Goal: Transaction & Acquisition: Purchase product/service

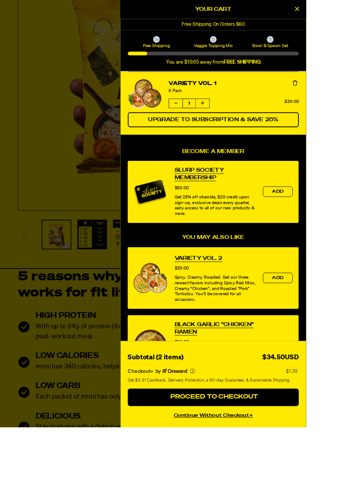
scroll to position [199, 0]
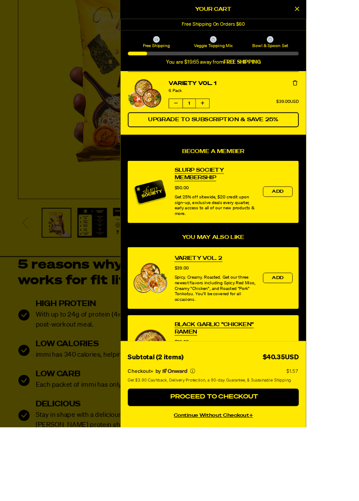
click at [347, 126] on div "Variety Vol. 1 6 Pack Quantity of Variety Vol. 1 1 $39.00USD" at bounding box center [269, 110] width 161 height 33
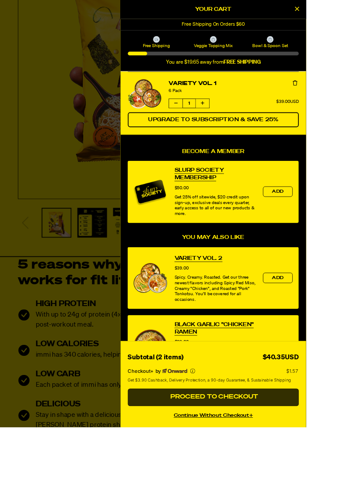
click at [303, 469] on span "Proceed to Checkout" at bounding box center [249, 465] width 105 height 7
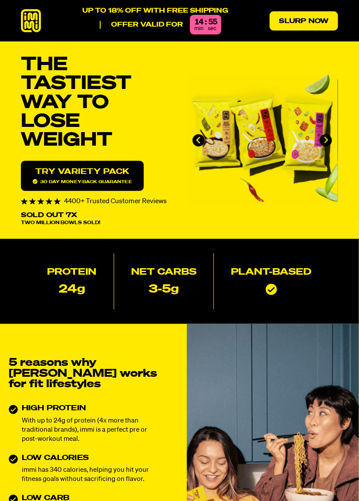
click at [307, 25] on link "Slurp Now" at bounding box center [304, 20] width 68 height 19
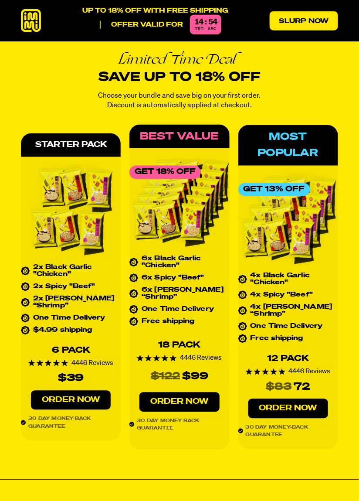
scroll to position [3299, 0]
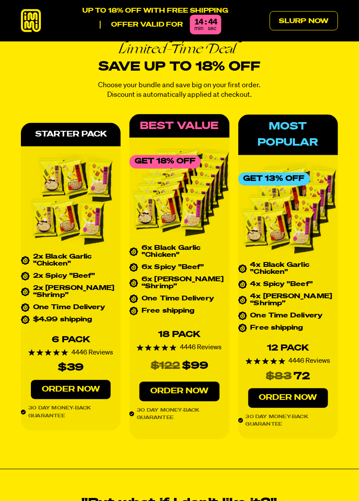
click at [77, 396] on link "Order Now" at bounding box center [71, 390] width 80 height 20
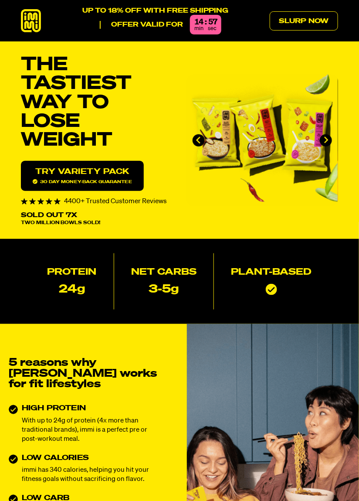
click at [206, 30] on div "min sec" at bounding box center [206, 29] width 22 height 6
click at [301, 19] on link "Slurp Now" at bounding box center [304, 20] width 68 height 19
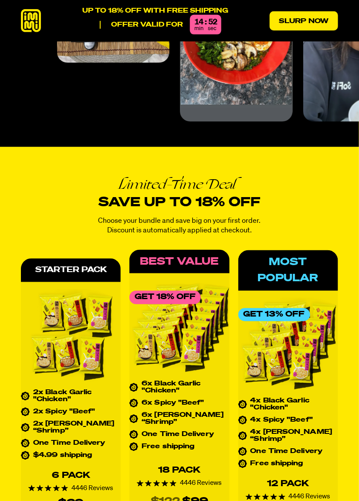
scroll to position [3299, 0]
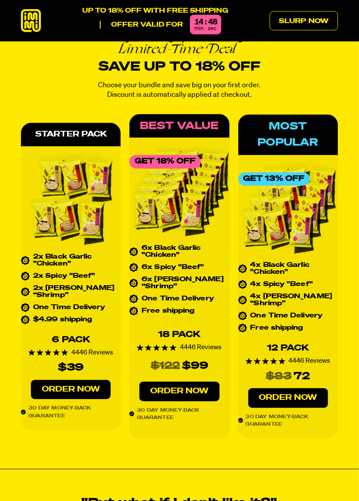
click at [81, 396] on link "Order Now" at bounding box center [71, 390] width 80 height 20
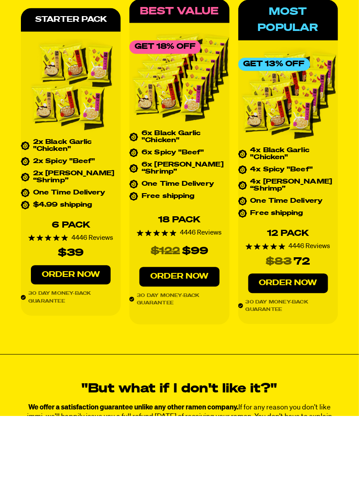
scroll to position [3329, 0]
